Goal: Information Seeking & Learning: Learn about a topic

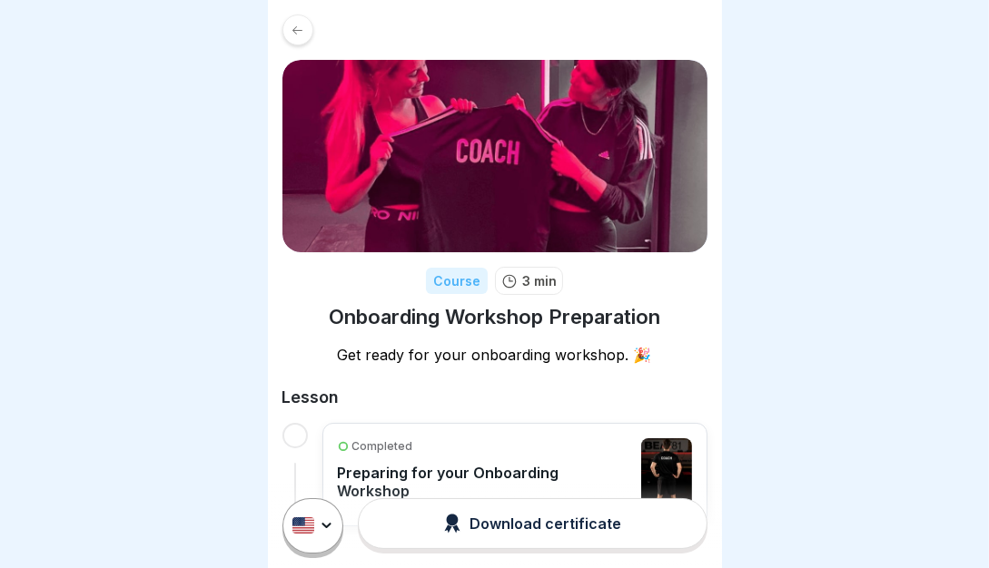
click at [301, 37] on div at bounding box center [297, 30] width 31 height 31
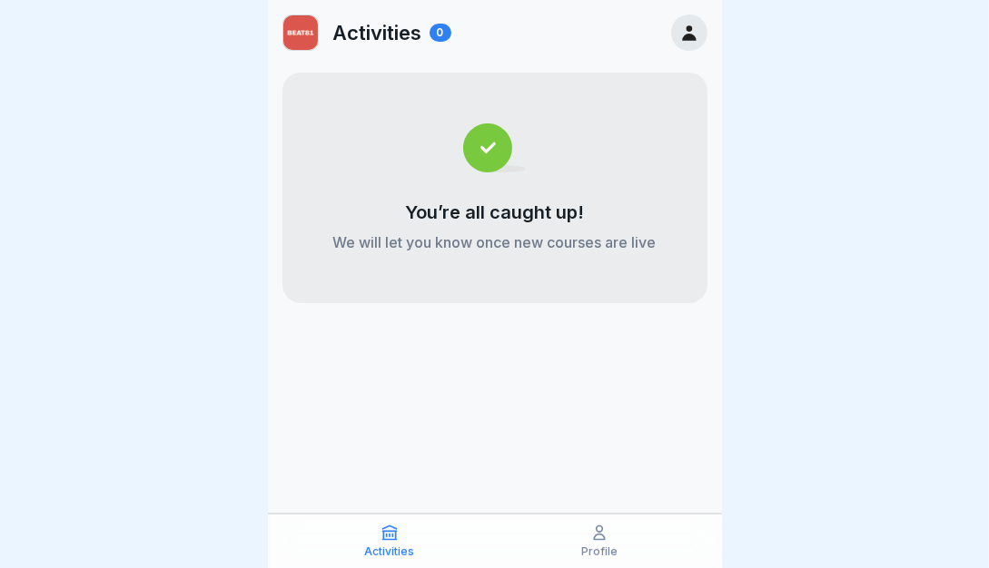
click at [300, 34] on img at bounding box center [300, 32] width 34 height 34
drag, startPoint x: 359, startPoint y: 32, endPoint x: 372, endPoint y: 31, distance: 12.7
click at [360, 32] on p "Activities" at bounding box center [377, 33] width 89 height 24
click at [462, 28] on div "Activities 0" at bounding box center [495, 32] width 454 height 65
click at [690, 34] on icon at bounding box center [689, 32] width 14 height 15
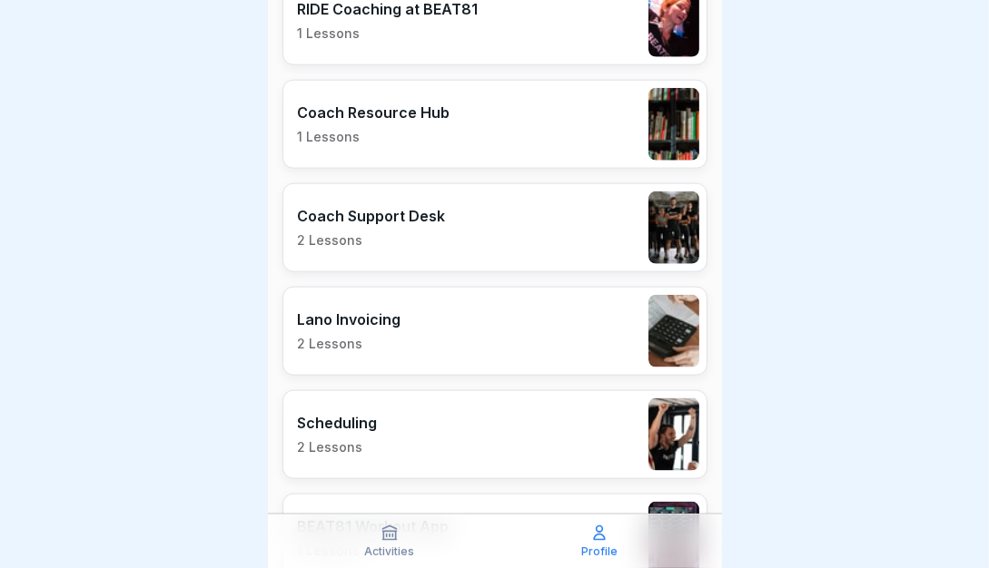
scroll to position [2241, 0]
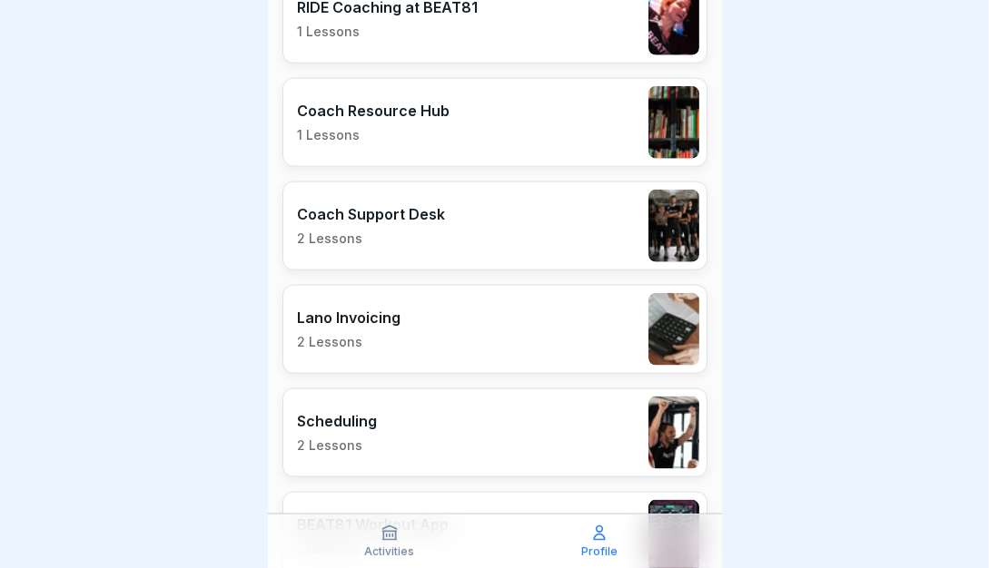
click at [460, 299] on div "Lano Invoicing 2 Lessons" at bounding box center [494, 329] width 425 height 89
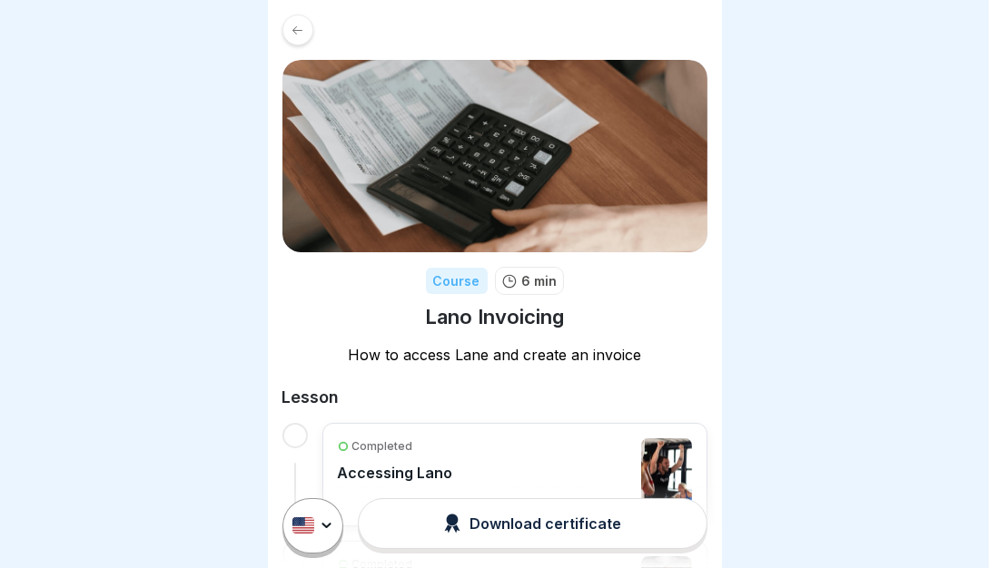
scroll to position [104, 0]
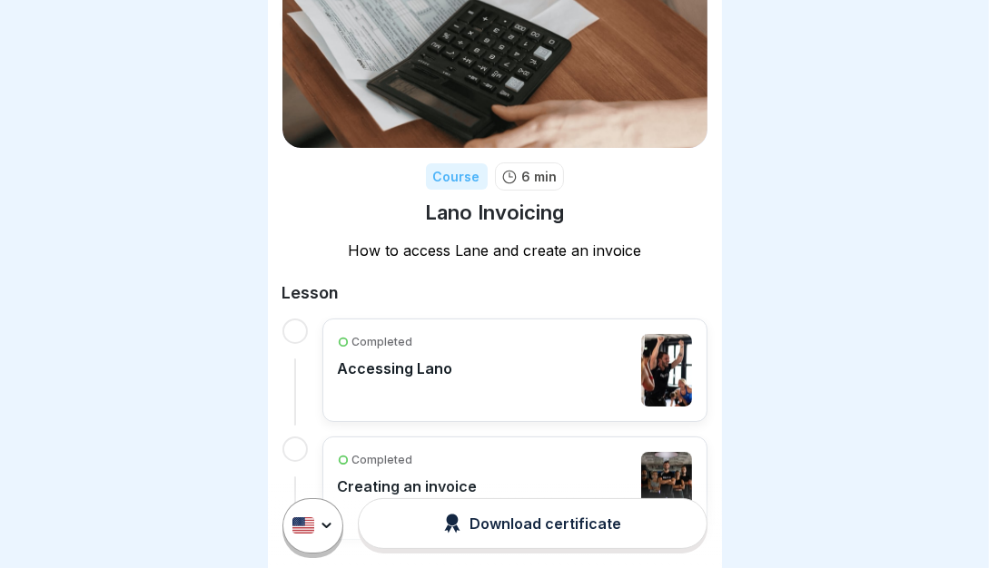
click at [449, 359] on div "Completed Accessing Lano" at bounding box center [515, 370] width 354 height 73
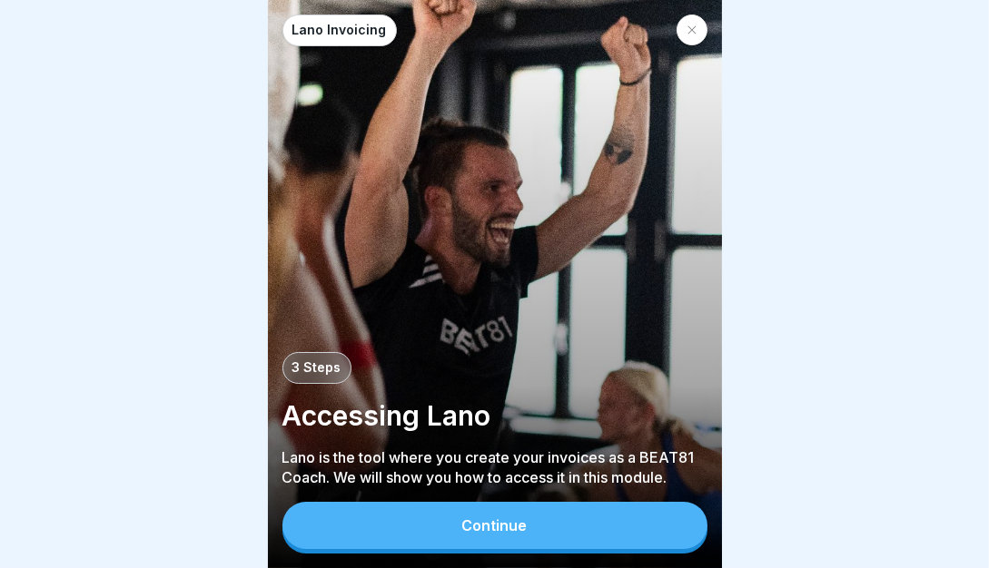
scroll to position [7, 0]
click at [487, 517] on button "Continue" at bounding box center [494, 525] width 425 height 47
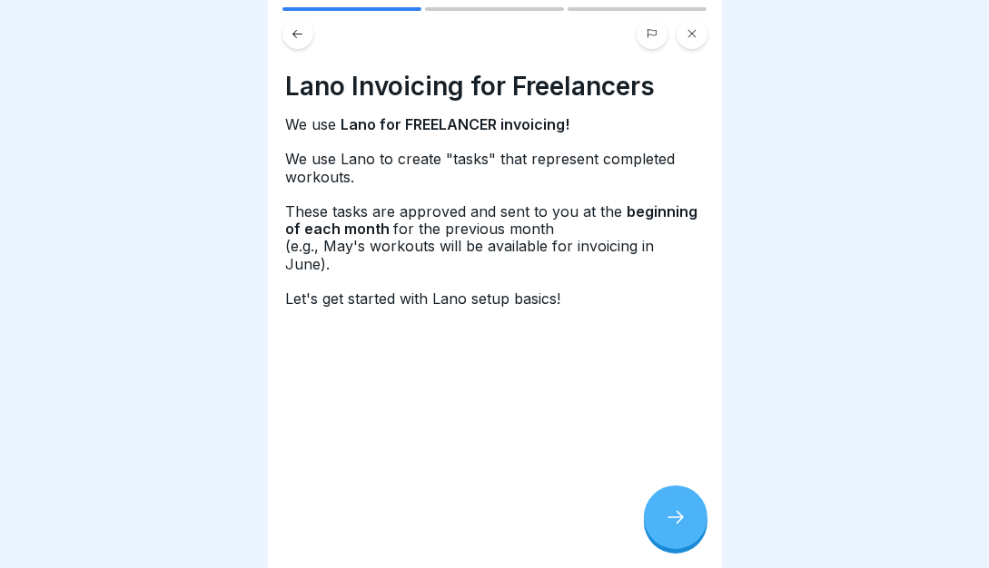
click at [672, 516] on icon at bounding box center [676, 518] width 22 height 22
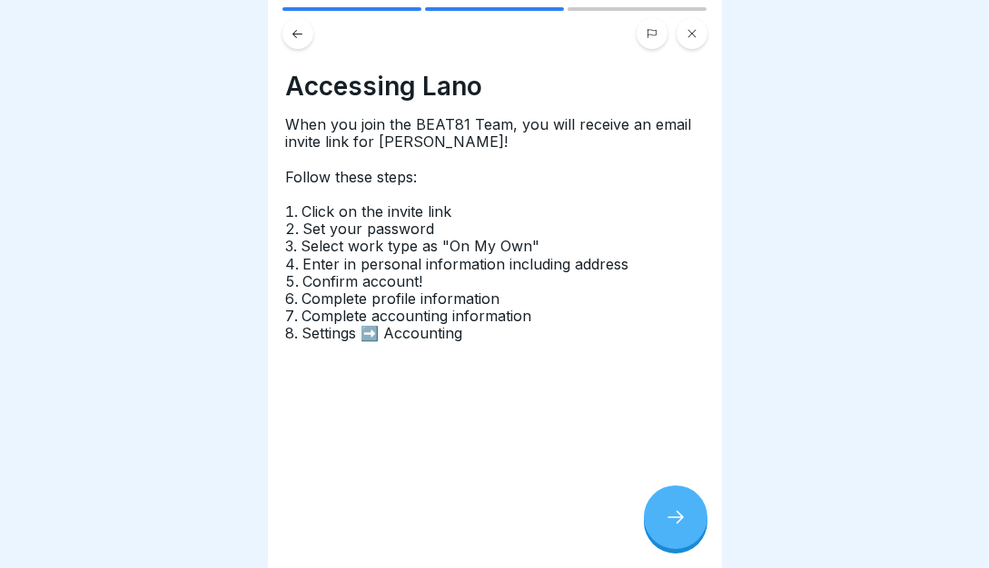
click at [682, 529] on div at bounding box center [676, 518] width 64 height 64
